Goal: Task Accomplishment & Management: Use online tool/utility

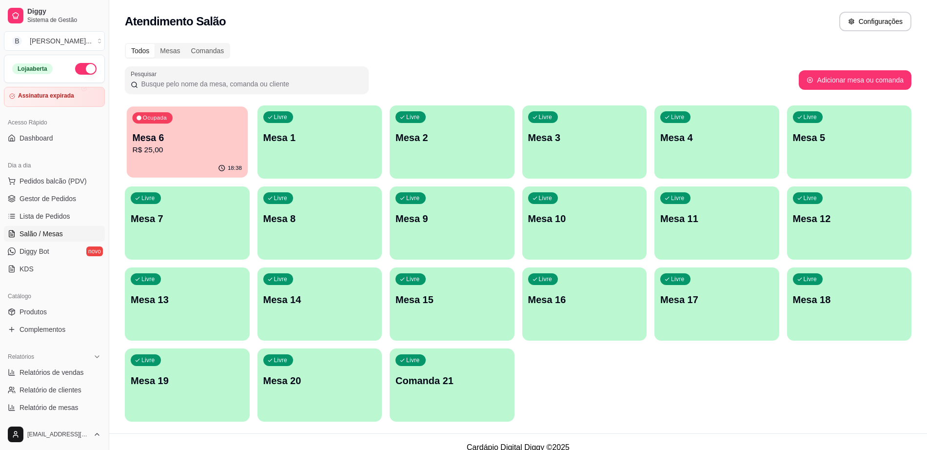
click at [224, 125] on div "Ocupada Mesa 6 R$ 25,00" at bounding box center [187, 132] width 121 height 53
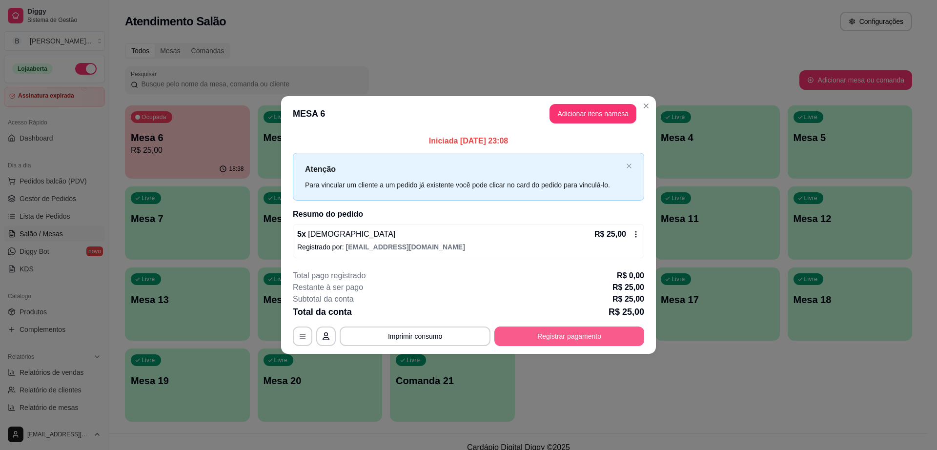
click at [523, 334] on button "Registrar pagamento" at bounding box center [569, 336] width 150 height 20
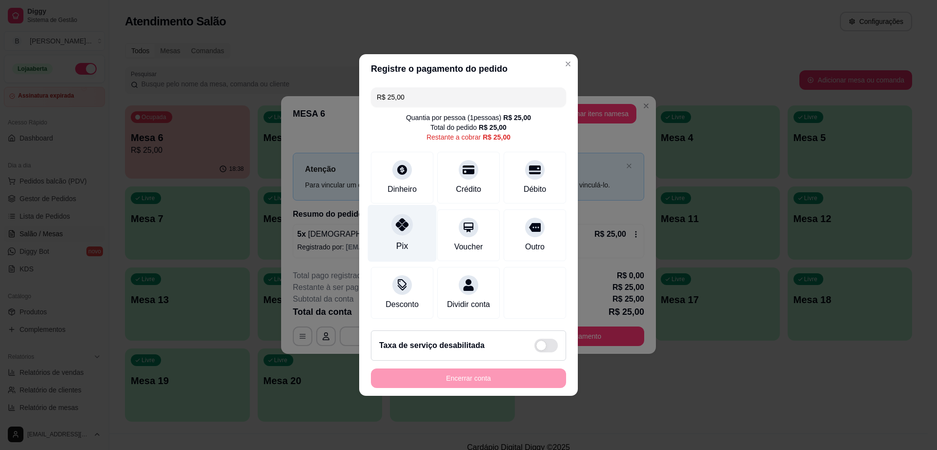
click at [396, 231] on div "Pix" at bounding box center [402, 233] width 69 height 57
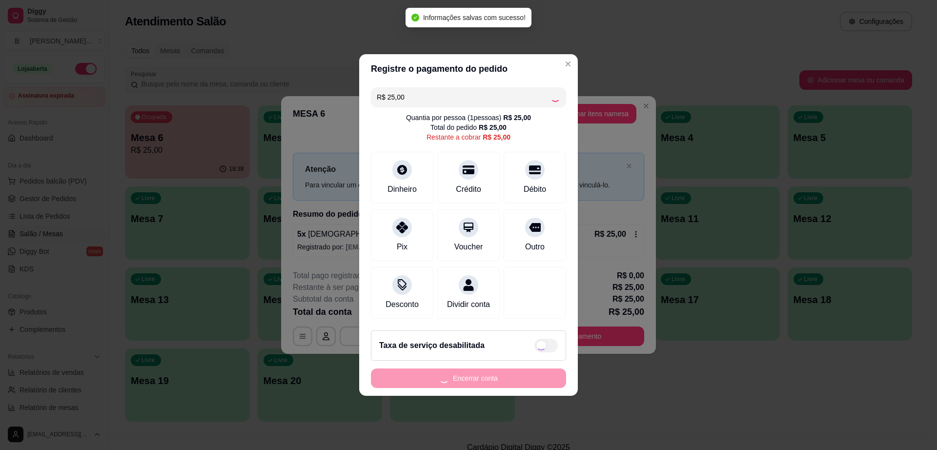
type input "R$ 0,00"
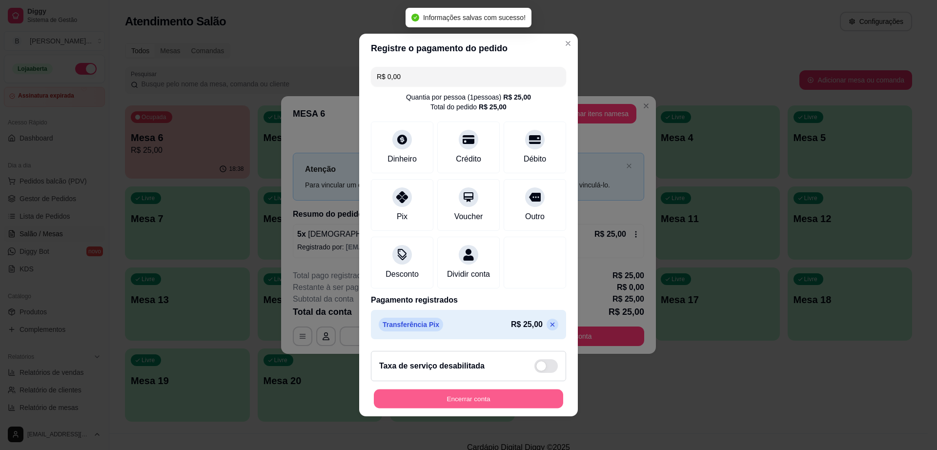
click at [478, 405] on button "Encerrar conta" at bounding box center [468, 398] width 189 height 19
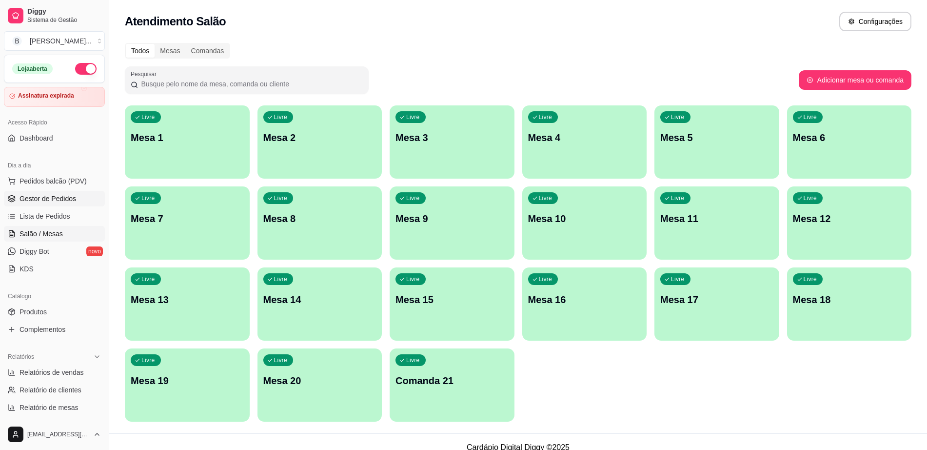
click at [69, 199] on span "Gestor de Pedidos" at bounding box center [48, 199] width 57 height 10
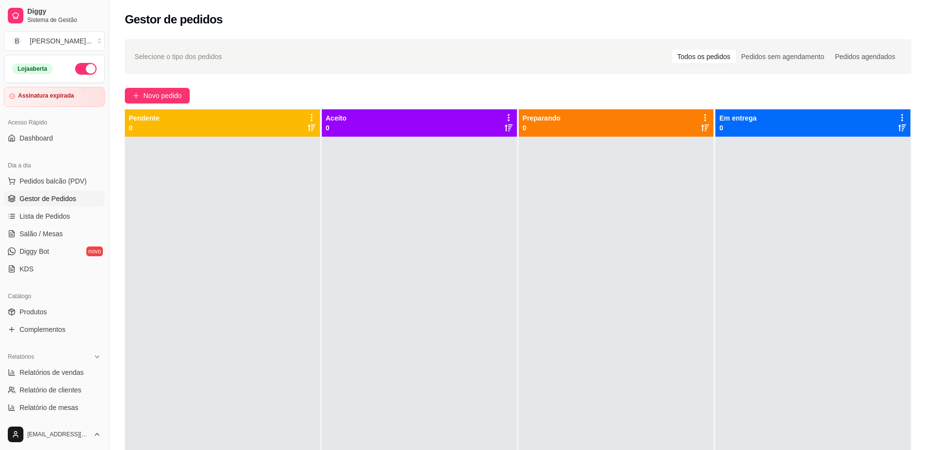
click at [72, 109] on div "Loja aberta Assinatura expirada Acesso Rápido Dashboard Dia a dia Pedidos balcã…" at bounding box center [54, 237] width 109 height 364
click at [86, 90] on div at bounding box center [93, 90] width 24 height 11
